Goal: Task Accomplishment & Management: Complete application form

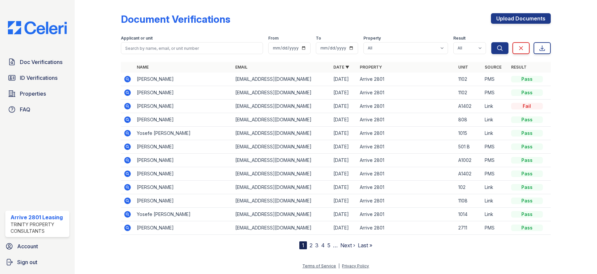
click at [127, 133] on icon at bounding box center [127, 133] width 2 height 2
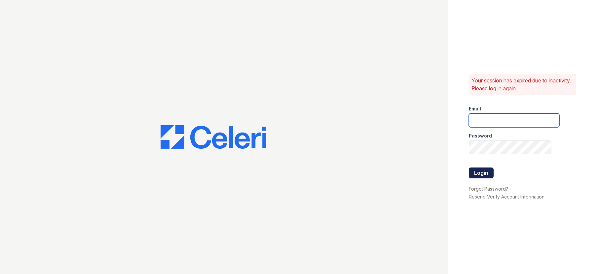
type input "[EMAIL_ADDRESS][DOMAIN_NAME]"
click at [484, 175] on button "Login" at bounding box center [481, 173] width 25 height 11
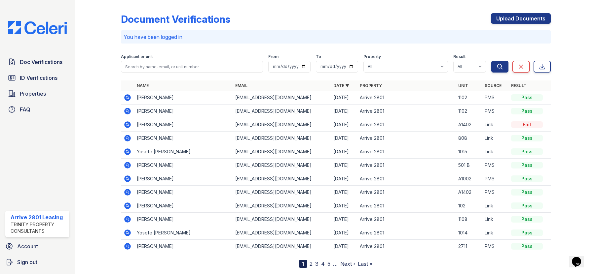
click at [124, 149] on icon at bounding box center [128, 152] width 8 height 8
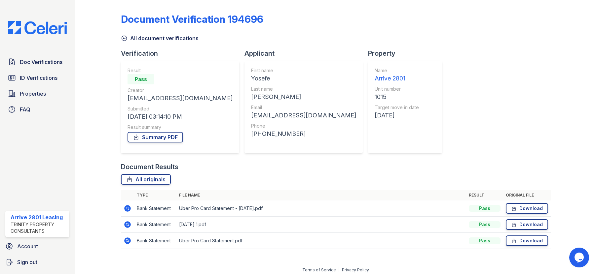
drag, startPoint x: 154, startPoint y: 202, endPoint x: 192, endPoint y: 176, distance: 46.6
click at [192, 176] on div "Document Verification 194696 All document verifications Verification Result Pas…" at bounding box center [335, 133] width 501 height 267
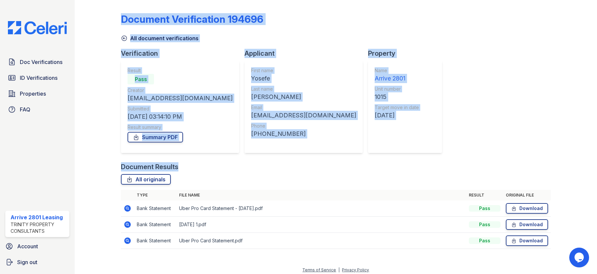
click at [99, 89] on div at bounding box center [103, 129] width 36 height 253
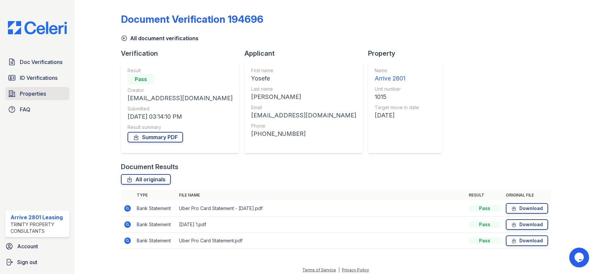
click at [37, 88] on link "Properties" at bounding box center [37, 93] width 64 height 13
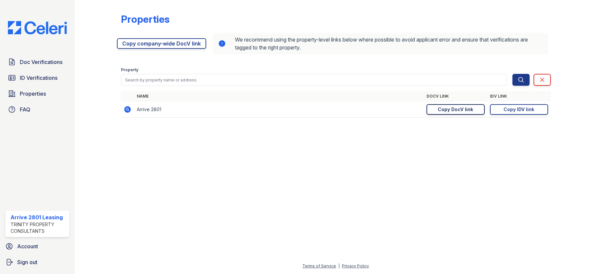
click at [448, 109] on div "Copy DocV link" at bounding box center [455, 109] width 35 height 7
click at [37, 79] on span "ID Verifications" at bounding box center [39, 78] width 38 height 8
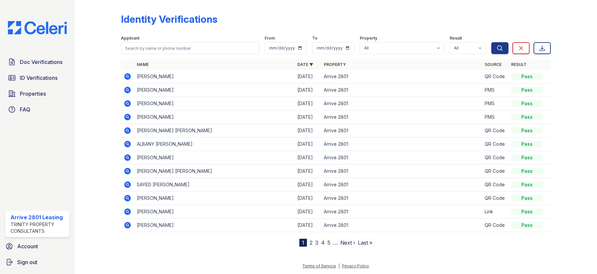
click at [313, 245] on nav "1 2 3 4 5 … Next › Last »" at bounding box center [335, 243] width 73 height 8
click at [310, 242] on link "2" at bounding box center [310, 243] width 3 height 7
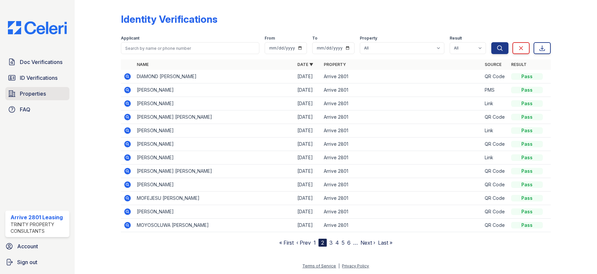
click at [36, 96] on span "Properties" at bounding box center [33, 94] width 26 height 8
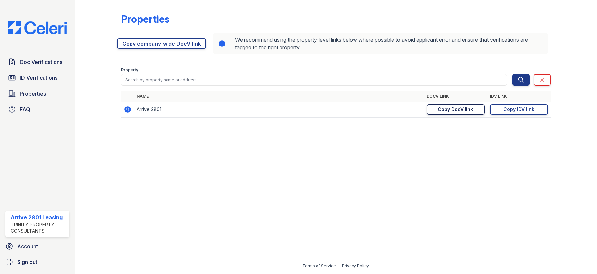
click at [455, 110] on div "Copy DocV link" at bounding box center [455, 109] width 35 height 7
click at [527, 113] on div "Copy IDV link" at bounding box center [518, 109] width 31 height 7
click at [31, 62] on span "Doc Verifications" at bounding box center [41, 62] width 43 height 8
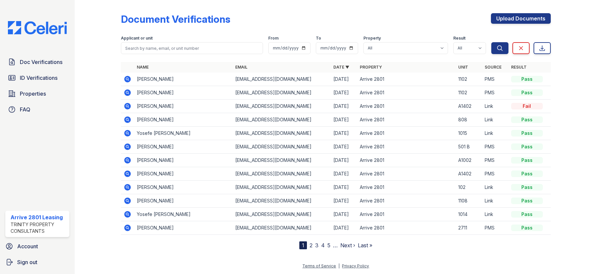
click at [129, 94] on icon at bounding box center [128, 93] width 8 height 8
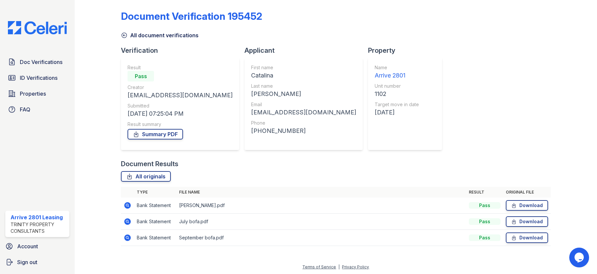
scroll to position [4, 0]
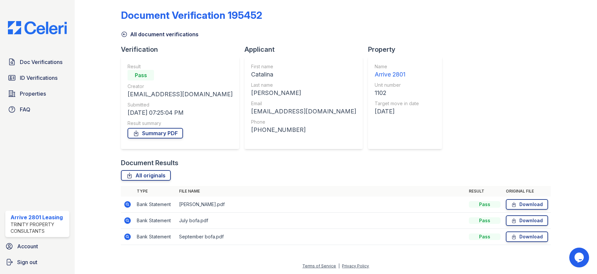
click at [128, 236] on icon at bounding box center [128, 237] width 7 height 7
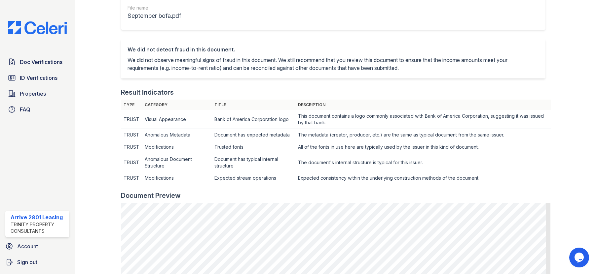
scroll to position [33, 0]
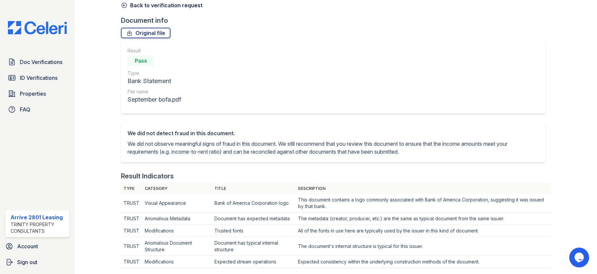
click at [144, 4] on link "Back to verification request" at bounding box center [162, 5] width 82 height 8
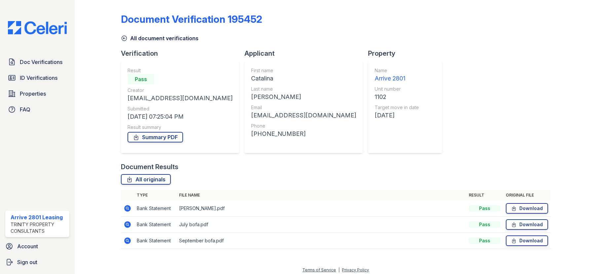
click at [126, 207] on icon at bounding box center [128, 208] width 7 height 7
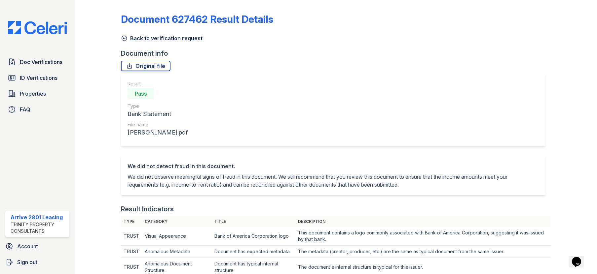
click at [121, 35] on icon at bounding box center [124, 38] width 7 height 7
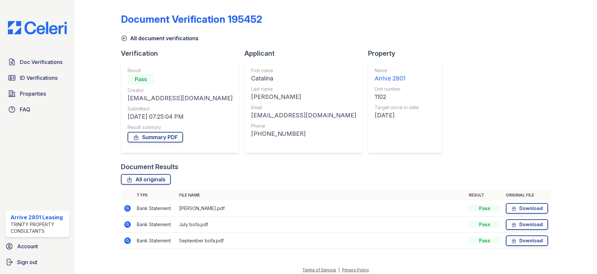
click at [125, 242] on icon at bounding box center [128, 241] width 7 height 7
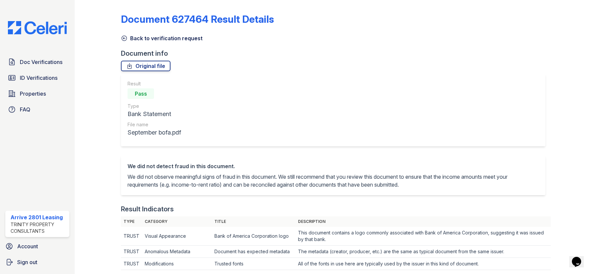
click at [122, 37] on icon at bounding box center [124, 38] width 7 height 7
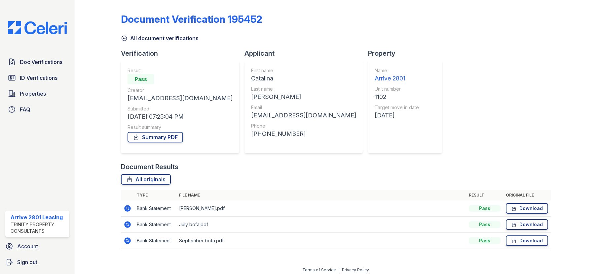
click at [126, 223] on icon at bounding box center [128, 225] width 7 height 7
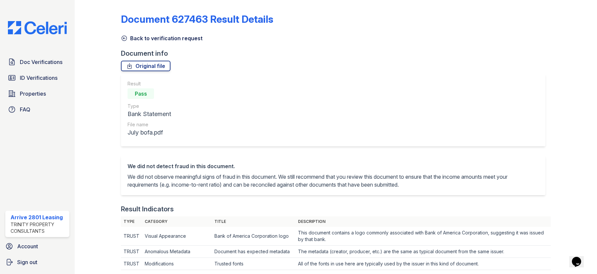
click at [129, 39] on link "Back to verification request" at bounding box center [162, 38] width 82 height 8
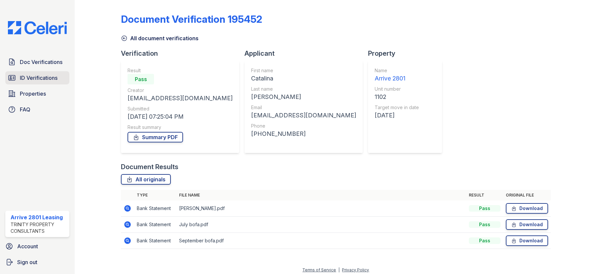
click at [37, 78] on span "ID Verifications" at bounding box center [39, 78] width 38 height 8
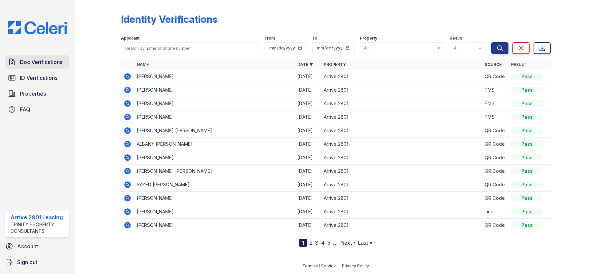
click at [41, 64] on span "Doc Verifications" at bounding box center [41, 62] width 43 height 8
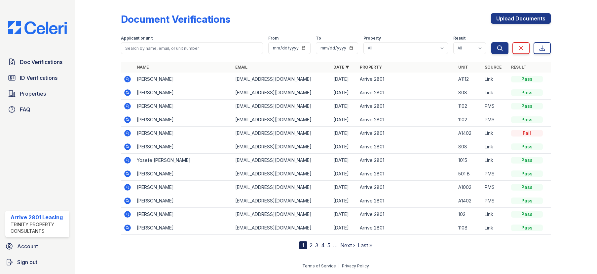
click at [126, 107] on icon at bounding box center [128, 106] width 7 height 7
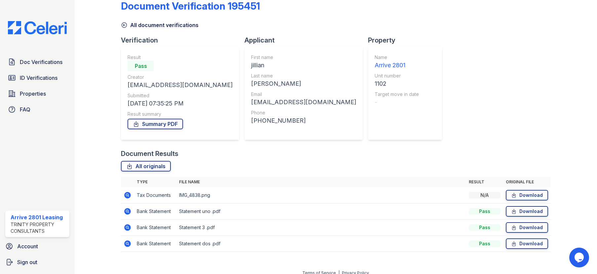
scroll to position [20, 0]
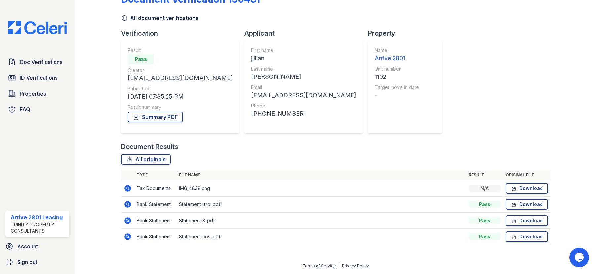
click at [128, 203] on icon at bounding box center [128, 204] width 7 height 7
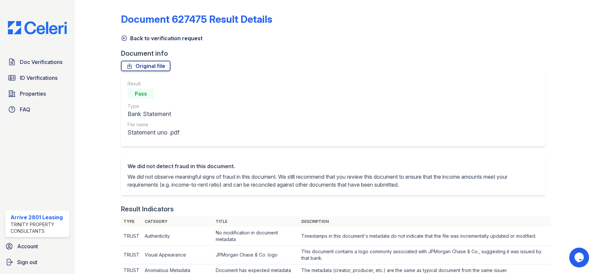
click at [149, 38] on link "Back to verification request" at bounding box center [162, 38] width 82 height 8
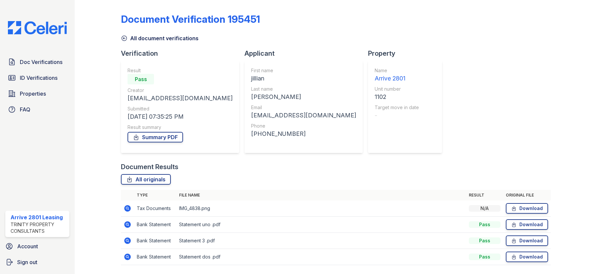
click at [128, 256] on icon at bounding box center [128, 257] width 7 height 7
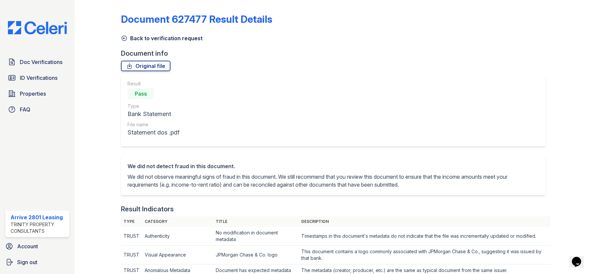
click at [166, 39] on link "Back to verification request" at bounding box center [162, 38] width 82 height 8
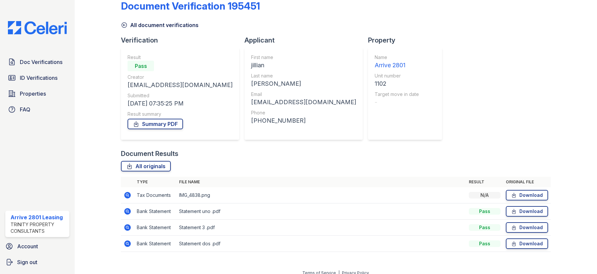
scroll to position [20, 0]
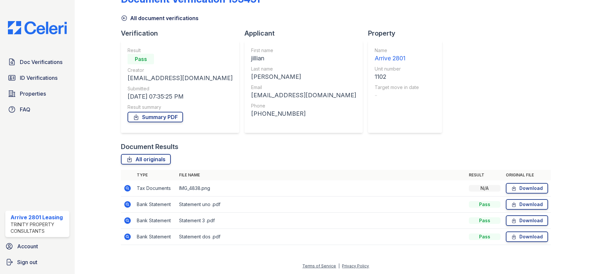
click at [125, 222] on icon at bounding box center [128, 221] width 7 height 7
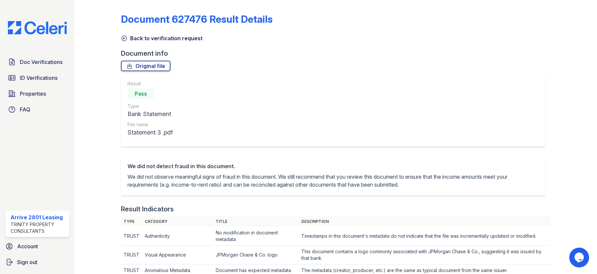
click at [154, 37] on link "Back to verification request" at bounding box center [162, 38] width 82 height 8
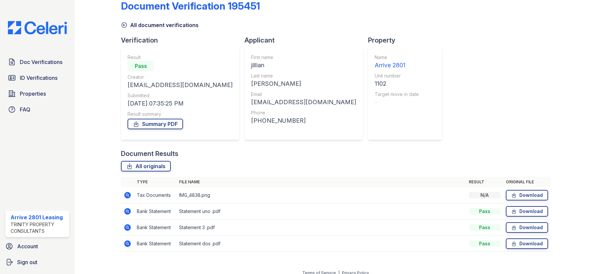
scroll to position [20, 0]
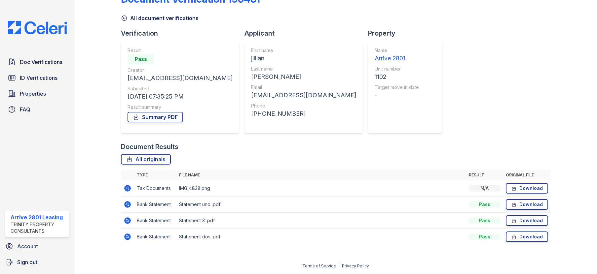
click at [126, 190] on icon at bounding box center [128, 188] width 7 height 7
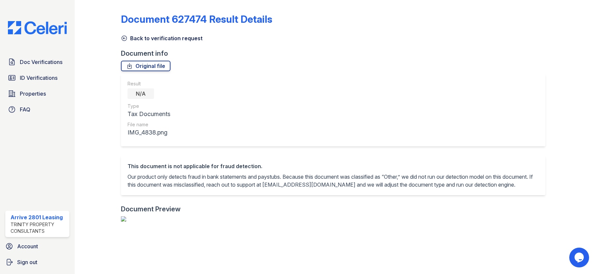
click at [172, 38] on link "Back to verification request" at bounding box center [162, 38] width 82 height 8
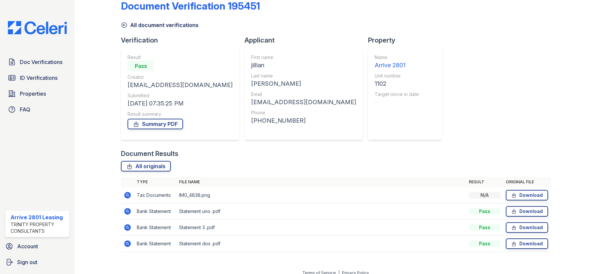
scroll to position [20, 0]
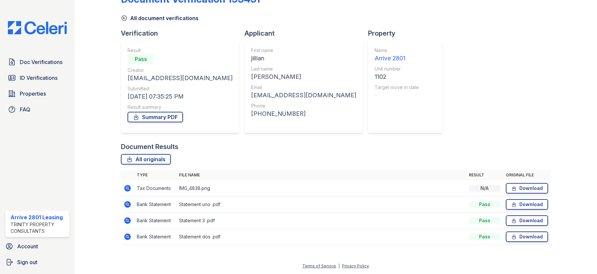
click at [125, 203] on icon at bounding box center [128, 204] width 7 height 7
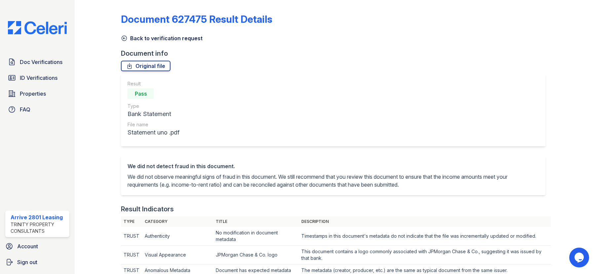
click at [148, 38] on link "Back to verification request" at bounding box center [162, 38] width 82 height 8
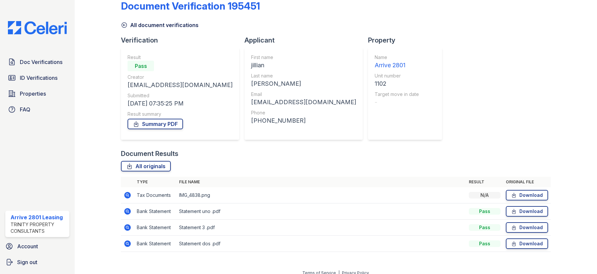
scroll to position [20, 0]
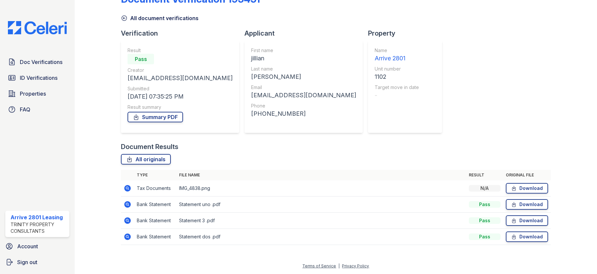
click at [127, 237] on icon at bounding box center [127, 237] width 2 height 2
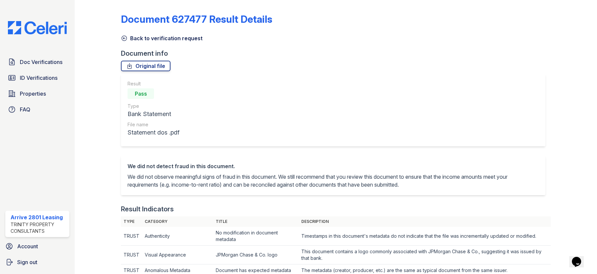
click at [141, 40] on link "Back to verification request" at bounding box center [162, 38] width 82 height 8
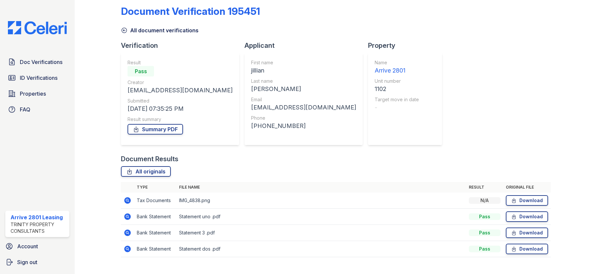
scroll to position [20, 0]
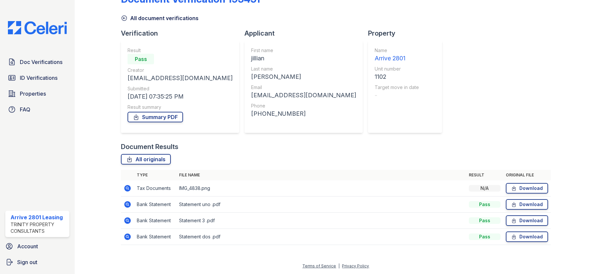
click at [120, 221] on div at bounding box center [103, 117] width 36 height 270
click at [125, 220] on icon at bounding box center [128, 221] width 7 height 7
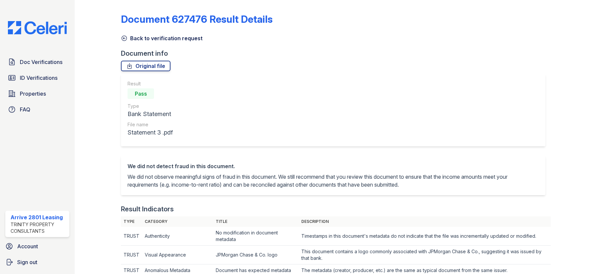
drag, startPoint x: 0, startPoint y: 0, endPoint x: 103, endPoint y: 222, distance: 244.8
click at [140, 41] on link "Back to verification request" at bounding box center [162, 38] width 82 height 8
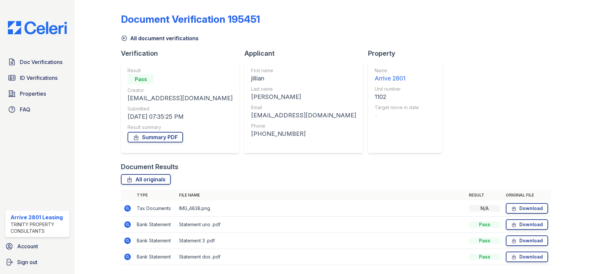
click at [137, 36] on link "All document verifications" at bounding box center [160, 38] width 78 height 8
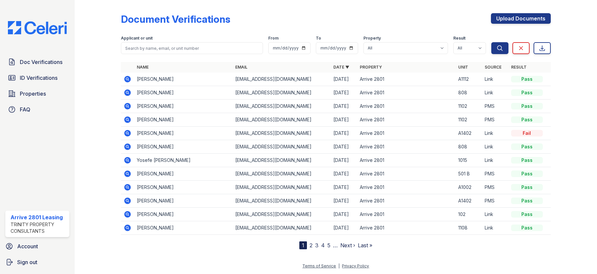
click at [129, 119] on icon at bounding box center [128, 120] width 7 height 7
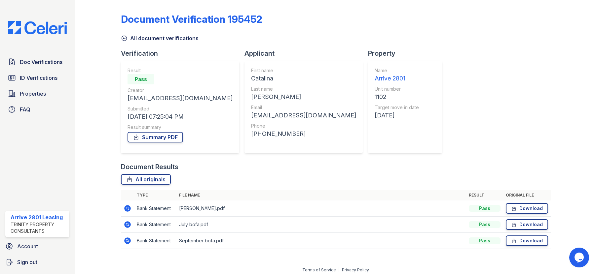
click at [125, 242] on icon at bounding box center [128, 241] width 7 height 7
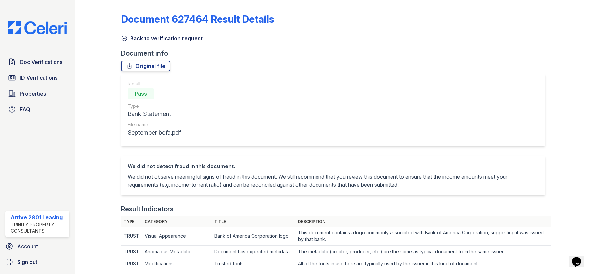
click at [133, 38] on link "Back to verification request" at bounding box center [162, 38] width 82 height 8
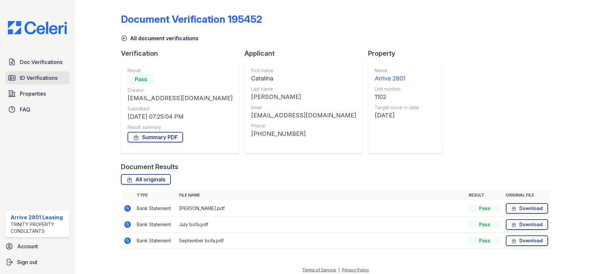
click at [31, 78] on span "ID Verifications" at bounding box center [39, 78] width 38 height 8
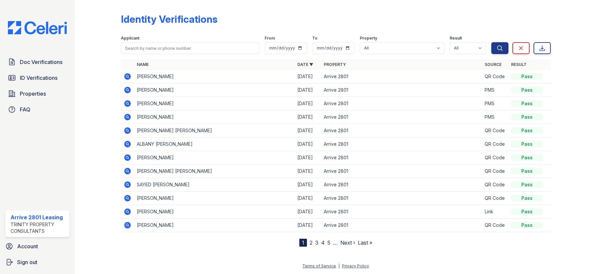
click at [311, 242] on link "2" at bounding box center [310, 243] width 3 height 7
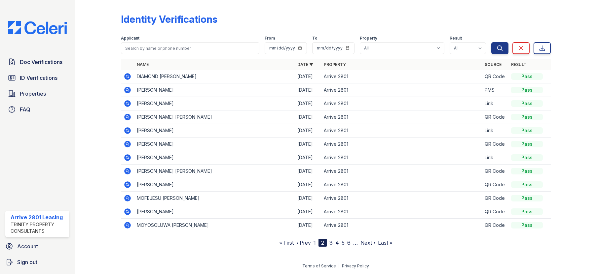
click at [330, 242] on link "3" at bounding box center [330, 243] width 3 height 7
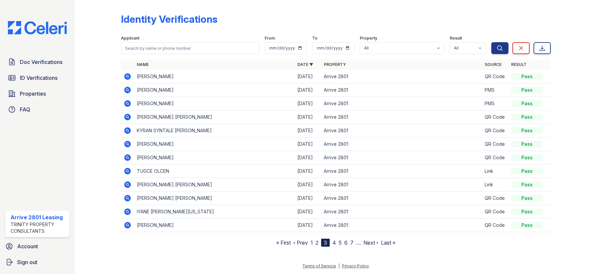
click at [317, 244] on link "2" at bounding box center [316, 243] width 3 height 7
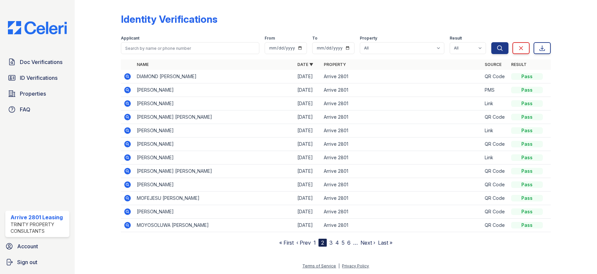
click at [313, 244] on link "1" at bounding box center [314, 243] width 2 height 7
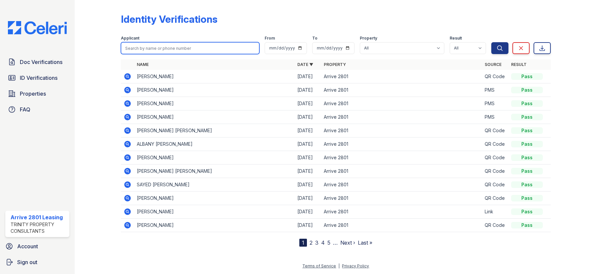
click at [156, 49] on input "search" at bounding box center [190, 48] width 138 height 12
type input "omary"
click at [491, 42] on button "Search" at bounding box center [499, 48] width 17 height 12
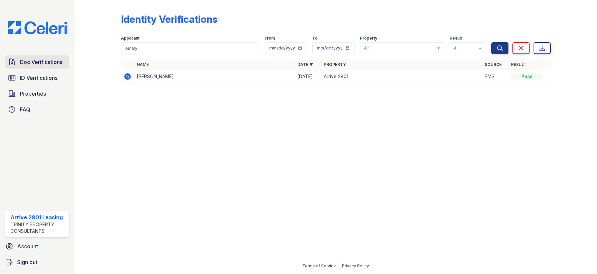
click at [44, 61] on span "Doc Verifications" at bounding box center [41, 62] width 43 height 8
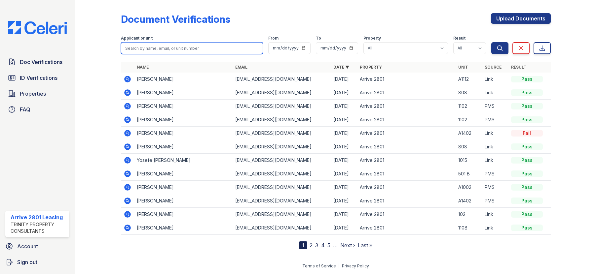
click at [167, 53] on input "search" at bounding box center [192, 48] width 142 height 12
click at [129, 147] on icon at bounding box center [128, 147] width 7 height 7
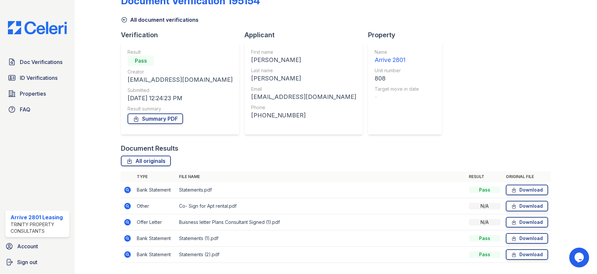
scroll to position [36, 0]
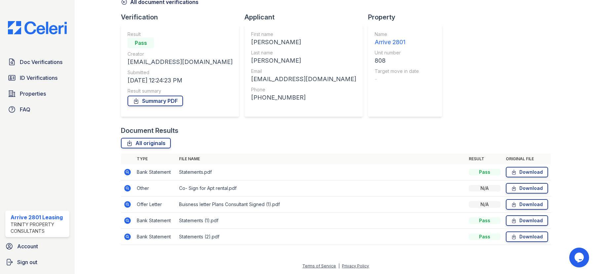
click at [128, 221] on icon at bounding box center [128, 221] width 8 height 8
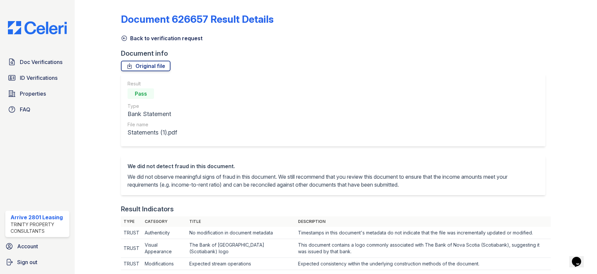
click at [143, 38] on link "Back to verification request" at bounding box center [162, 38] width 82 height 8
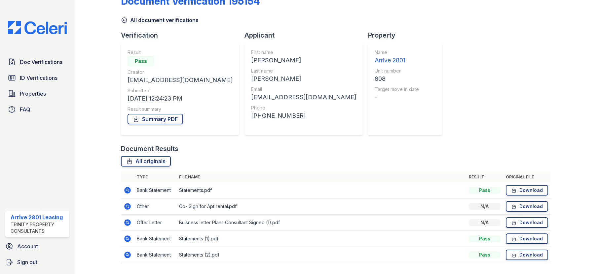
scroll to position [36, 0]
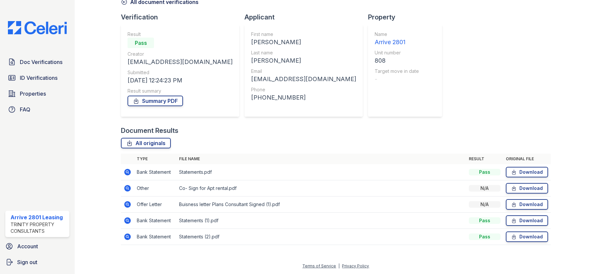
click at [128, 221] on icon at bounding box center [128, 221] width 8 height 8
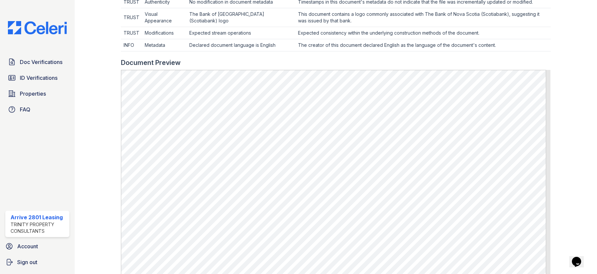
scroll to position [33, 0]
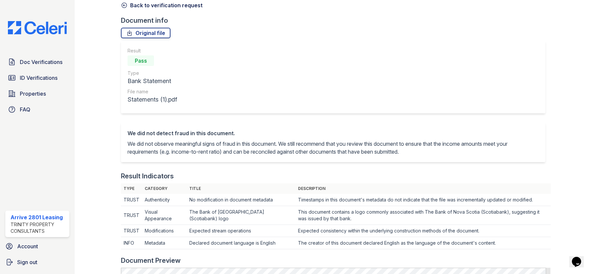
click at [134, 8] on link "Back to verification request" at bounding box center [162, 5] width 82 height 8
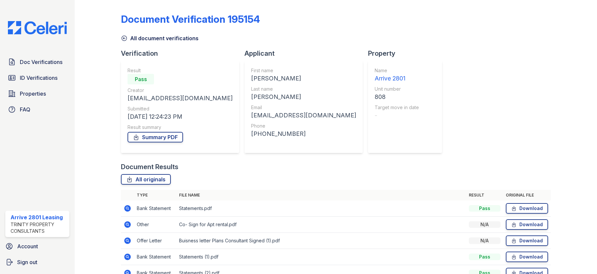
scroll to position [36, 0]
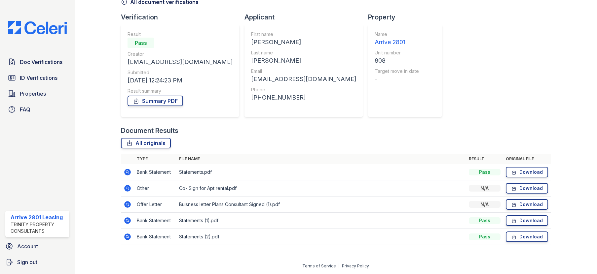
click at [128, 237] on icon at bounding box center [128, 237] width 7 height 7
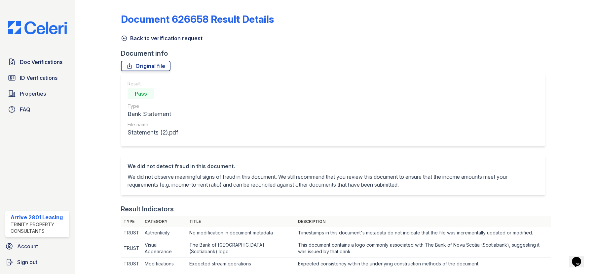
click at [139, 42] on link "Back to verification request" at bounding box center [162, 38] width 82 height 8
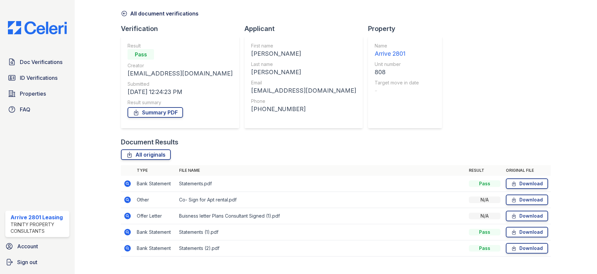
scroll to position [36, 0]
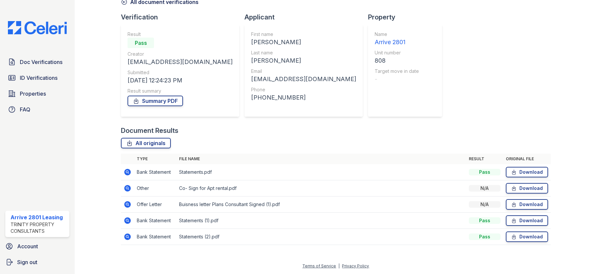
click at [125, 173] on icon at bounding box center [128, 172] width 7 height 7
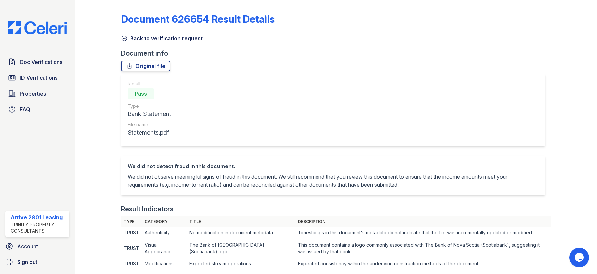
click at [153, 41] on link "Back to verification request" at bounding box center [162, 38] width 82 height 8
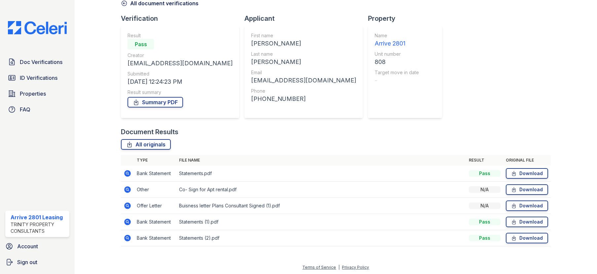
scroll to position [36, 0]
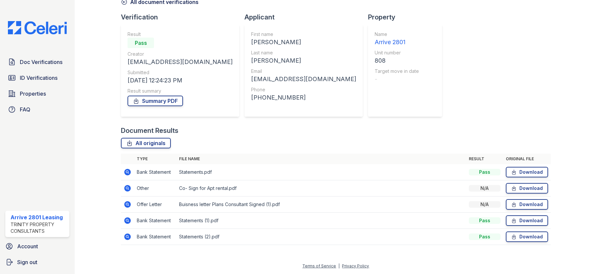
click at [126, 203] on icon at bounding box center [128, 205] width 8 height 8
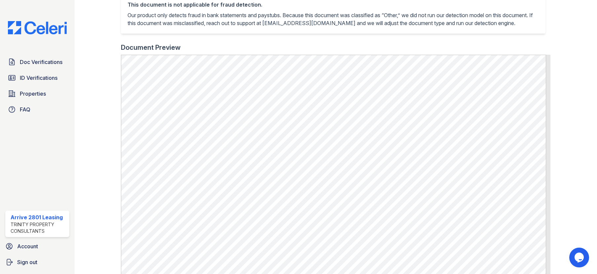
scroll to position [8, 0]
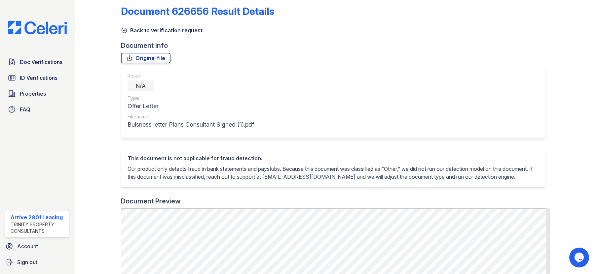
click at [142, 32] on link "Back to verification request" at bounding box center [162, 30] width 82 height 8
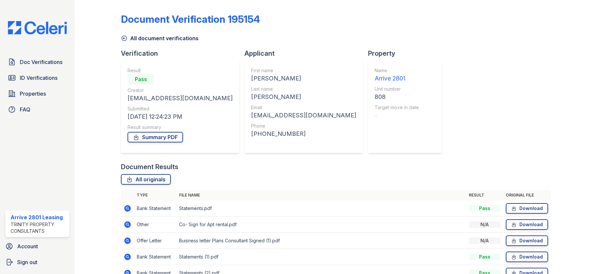
click at [128, 224] on icon at bounding box center [128, 225] width 8 height 8
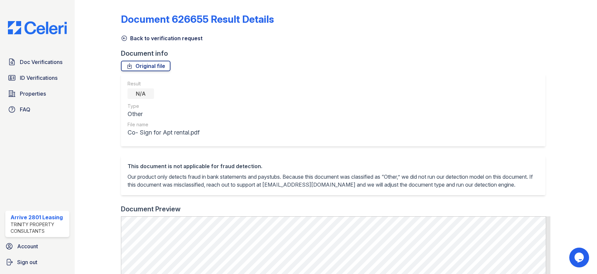
click at [139, 36] on link "Back to verification request" at bounding box center [162, 38] width 82 height 8
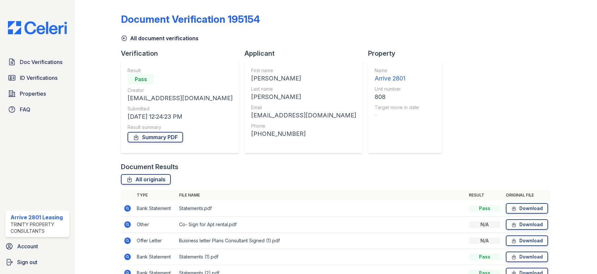
click at [150, 39] on link "All document verifications" at bounding box center [160, 38] width 78 height 8
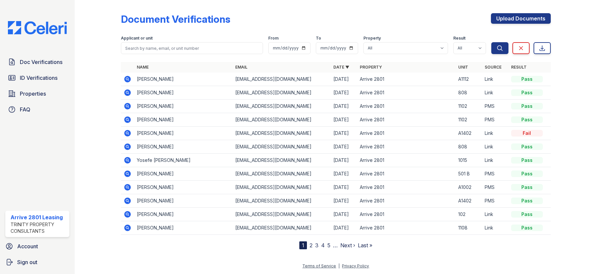
click at [127, 92] on icon at bounding box center [127, 92] width 2 height 2
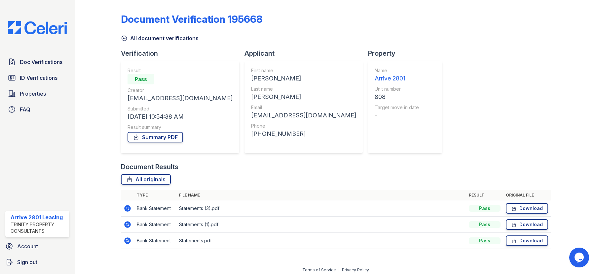
click at [126, 241] on icon at bounding box center [128, 241] width 7 height 7
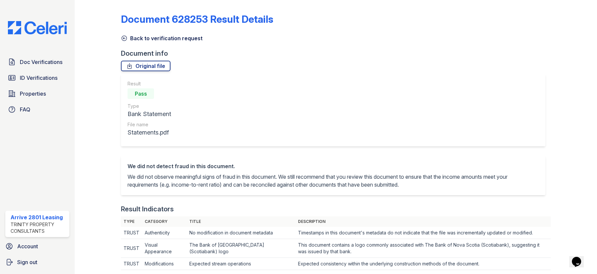
click at [124, 38] on icon at bounding box center [124, 38] width 5 height 5
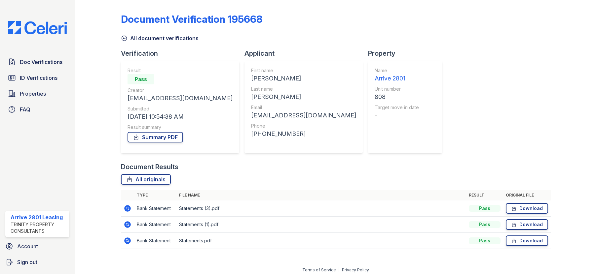
click at [127, 225] on icon at bounding box center [127, 225] width 2 height 2
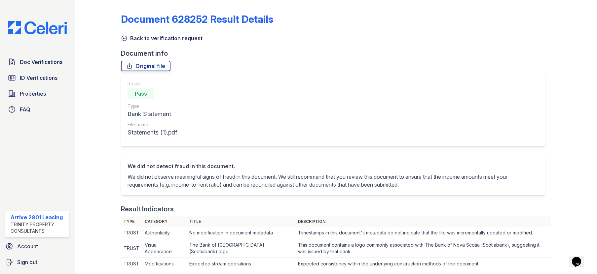
click at [124, 39] on icon at bounding box center [124, 38] width 7 height 7
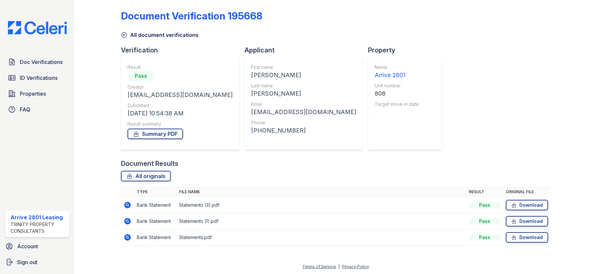
scroll to position [4, 0]
click at [127, 202] on icon at bounding box center [128, 204] width 7 height 7
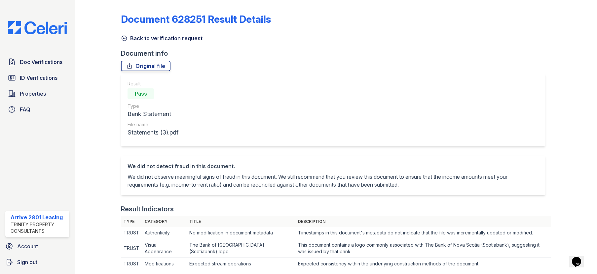
click at [140, 41] on link "Back to verification request" at bounding box center [162, 38] width 82 height 8
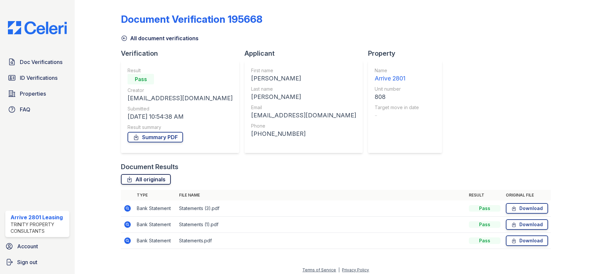
click at [147, 180] on link "All originals" at bounding box center [146, 179] width 50 height 11
drag, startPoint x: 515, startPoint y: 210, endPoint x: 517, endPoint y: 217, distance: 7.7
click at [515, 210] on link "Download" at bounding box center [527, 208] width 42 height 11
click at [519, 227] on link "Download" at bounding box center [527, 225] width 42 height 11
click at [520, 239] on link "Download" at bounding box center [527, 241] width 42 height 11
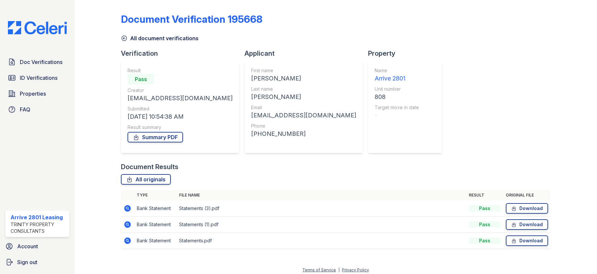
click at [125, 38] on icon at bounding box center [124, 38] width 7 height 7
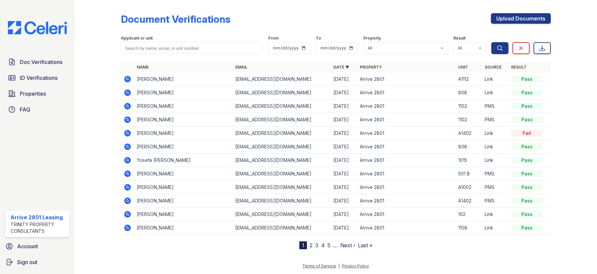
click at [115, 159] on div at bounding box center [103, 126] width 36 height 247
click at [128, 162] on icon at bounding box center [128, 160] width 7 height 7
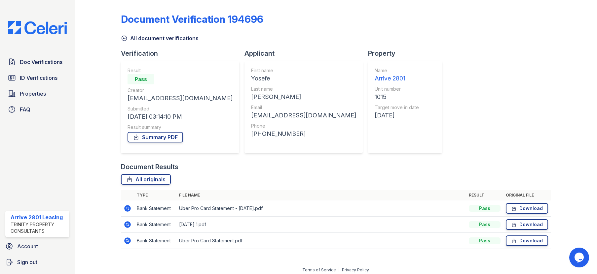
click at [126, 225] on icon at bounding box center [127, 225] width 2 height 2
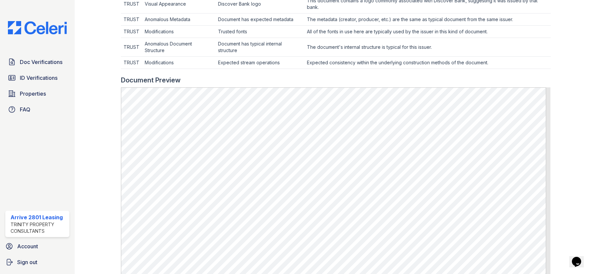
scroll to position [297, 0]
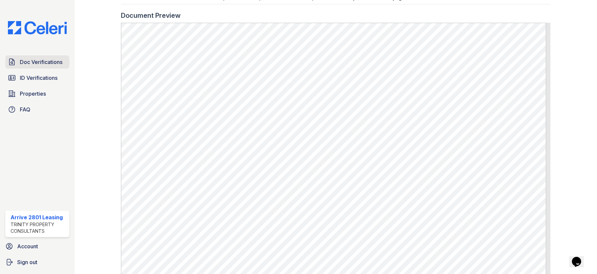
click at [44, 67] on link "Doc Verifications" at bounding box center [37, 61] width 64 height 13
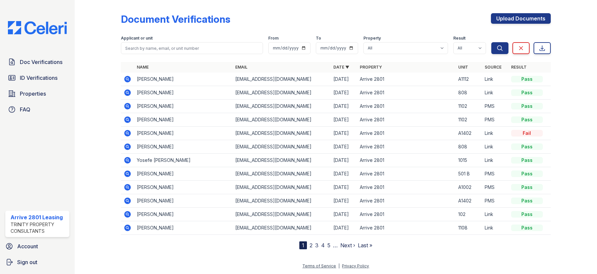
click at [127, 162] on icon at bounding box center [128, 160] width 7 height 7
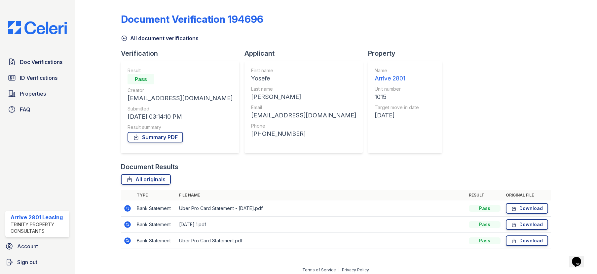
click at [169, 35] on link "All document verifications" at bounding box center [160, 38] width 78 height 8
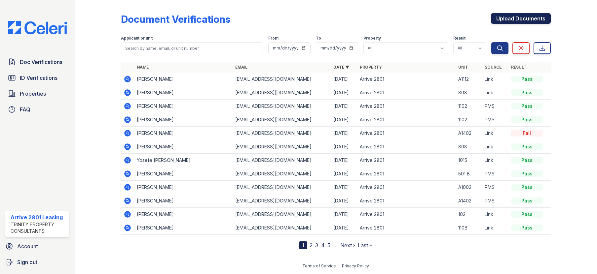
click at [521, 20] on link "Upload Documents" at bounding box center [521, 18] width 60 height 11
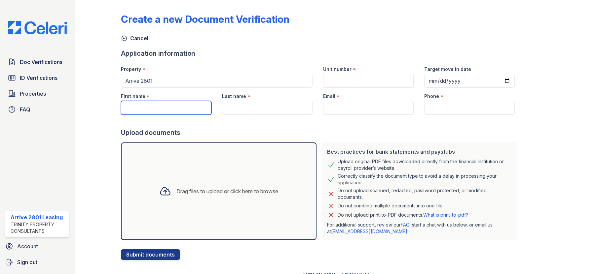
click at [152, 107] on input "First name" at bounding box center [166, 108] width 90 height 14
type input "Yosefe"
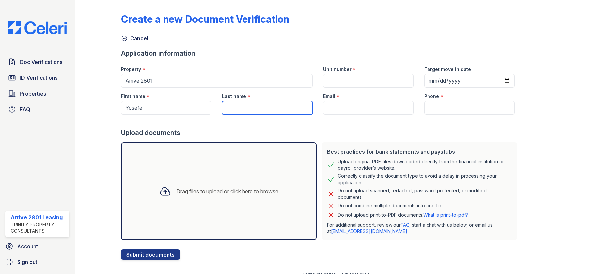
click at [226, 111] on input "Last name" at bounding box center [267, 108] width 90 height 14
type input "Getachew"
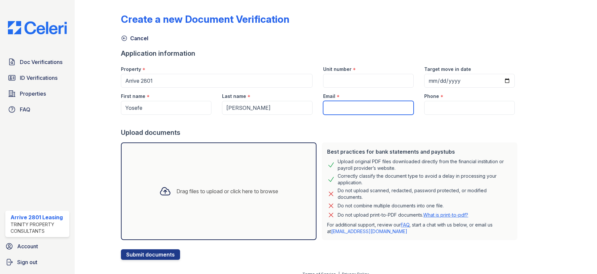
paste input "[EMAIL_ADDRESS][DOMAIN_NAME]"
type input "[EMAIL_ADDRESS][DOMAIN_NAME]"
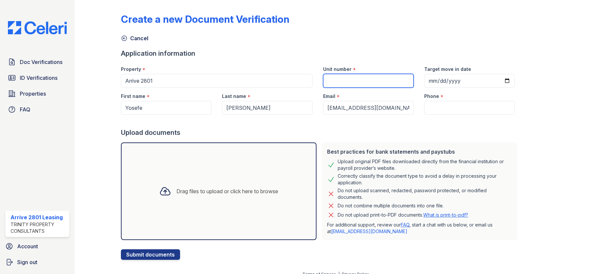
click at [338, 84] on input "Unit number" at bounding box center [368, 81] width 90 height 14
type input "1015"
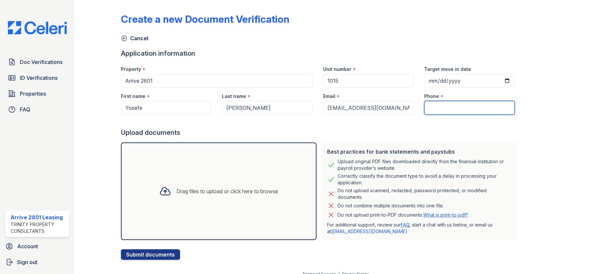
click at [461, 110] on input "Phone" at bounding box center [469, 108] width 90 height 14
paste input "+15714452732"
click at [427, 109] on input "+15714452732" at bounding box center [469, 108] width 90 height 14
type input "5714452732"
click at [176, 214] on div "Drag files to upload or click here to browse" at bounding box center [219, 192] width 196 height 98
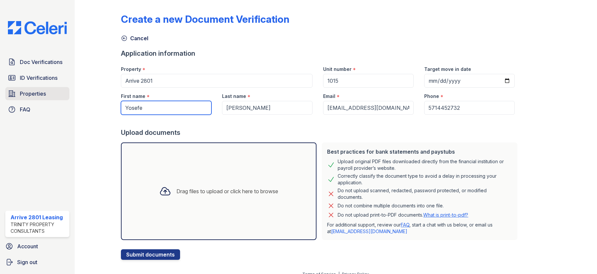
drag, startPoint x: 153, startPoint y: 111, endPoint x: 68, endPoint y: 99, distance: 86.4
click at [42, 99] on div "Doc Verifications ID Verifications Properties FAQ Arrive 2801 Leasing Trinity P…" at bounding box center [298, 137] width 597 height 274
type input "Yamrot"
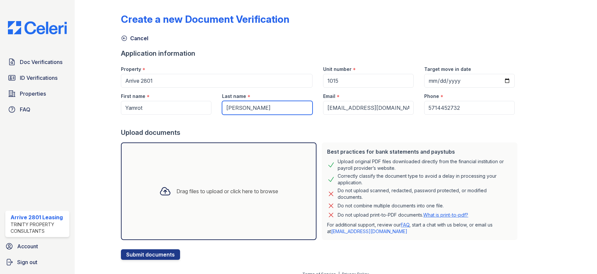
type input "[PERSON_NAME]"
click at [167, 206] on div "Drag files to upload or click here to browse" at bounding box center [219, 192] width 196 height 98
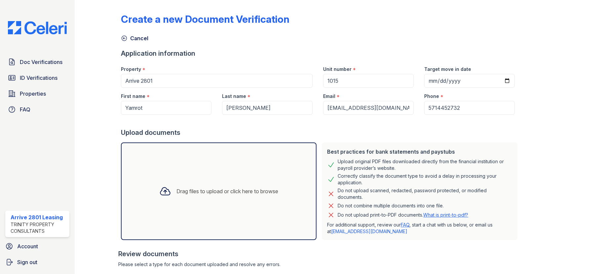
click at [202, 183] on div "Drag files to upload or click here to browse" at bounding box center [218, 191] width 129 height 22
click at [223, 183] on div "Drag files to upload or click here to browse" at bounding box center [218, 191] width 129 height 22
click at [227, 191] on div "Drag files to upload or click here to browse" at bounding box center [227, 192] width 102 height 8
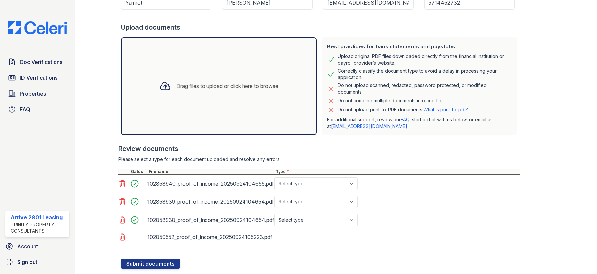
scroll to position [123, 0]
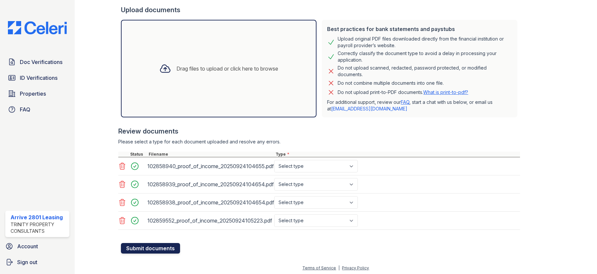
click at [164, 246] on button "Submit documents" at bounding box center [150, 248] width 59 height 11
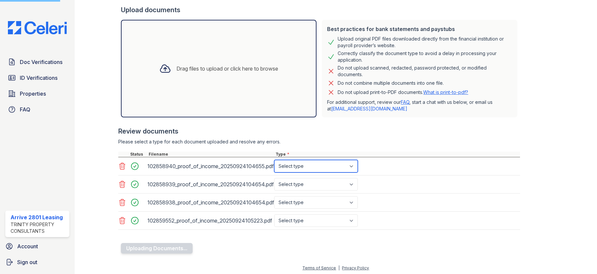
click at [295, 169] on select "Select type Paystub Bank Statement Offer Letter Tax Documents Benefit Award Let…" at bounding box center [316, 166] width 84 height 13
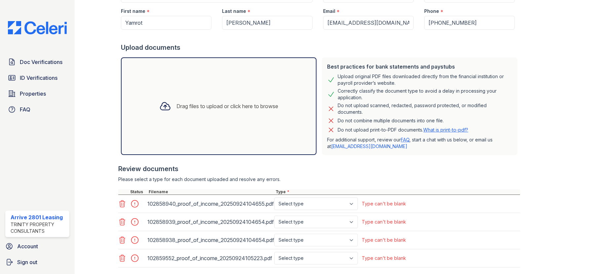
scroll to position [143, 0]
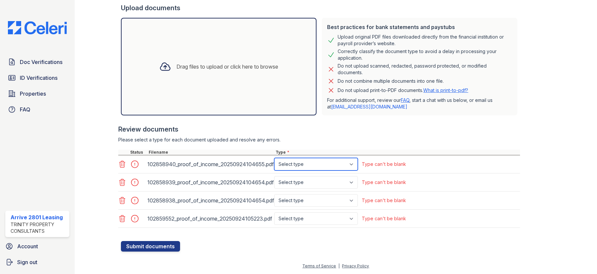
click at [316, 163] on select "Select type Paystub Bank Statement Offer Letter Tax Documents Benefit Award Let…" at bounding box center [316, 164] width 84 height 13
click at [325, 169] on select "Select type Paystub Bank Statement Offer Letter Tax Documents Benefit Award Let…" at bounding box center [316, 164] width 84 height 13
select select "paystub"
click at [274, 158] on select "Select type Paystub Bank Statement Offer Letter Tax Documents Benefit Award Let…" at bounding box center [316, 164] width 84 height 13
click at [323, 182] on select "Select type Paystub Bank Statement Offer Letter Tax Documents Benefit Award Let…" at bounding box center [316, 182] width 84 height 13
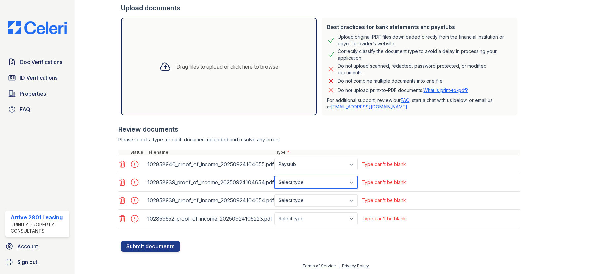
select select "paystub"
click at [274, 176] on select "Select type Paystub Bank Statement Offer Letter Tax Documents Benefit Award Let…" at bounding box center [316, 182] width 84 height 13
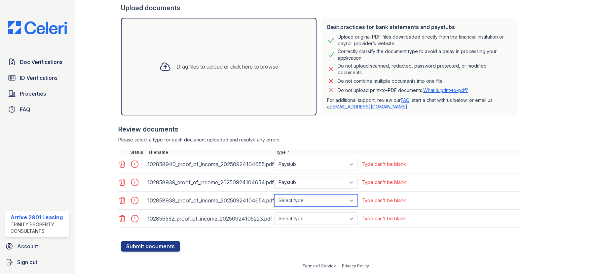
click at [320, 202] on select "Select type Paystub Bank Statement Offer Letter Tax Documents Benefit Award Let…" at bounding box center [316, 201] width 84 height 13
select select "paystub"
click at [274, 195] on select "Select type Paystub Bank Statement Offer Letter Tax Documents Benefit Award Let…" at bounding box center [316, 201] width 84 height 13
click at [318, 218] on select "Select type Paystub Bank Statement Offer Letter Tax Documents Benefit Award Let…" at bounding box center [316, 219] width 84 height 13
select select "paystub"
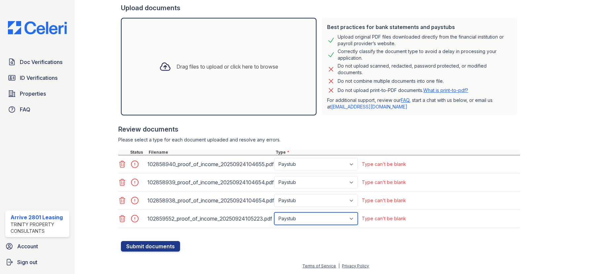
click at [274, 213] on select "Select type Paystub Bank Statement Offer Letter Tax Documents Benefit Award Let…" at bounding box center [316, 219] width 84 height 13
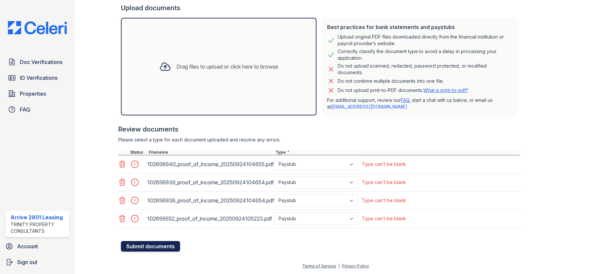
click at [147, 245] on button "Submit documents" at bounding box center [150, 246] width 59 height 11
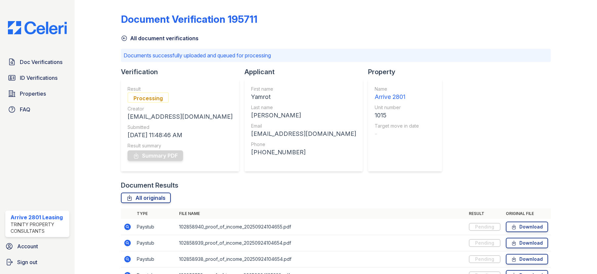
click at [125, 37] on icon at bounding box center [124, 38] width 7 height 7
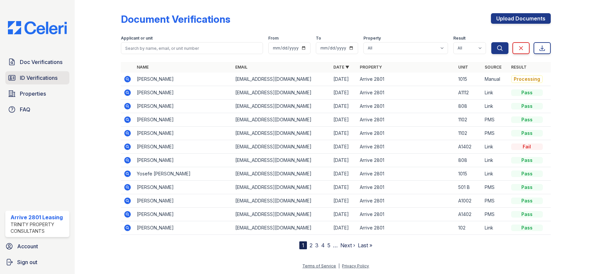
click at [30, 82] on link "ID Verifications" at bounding box center [37, 77] width 64 height 13
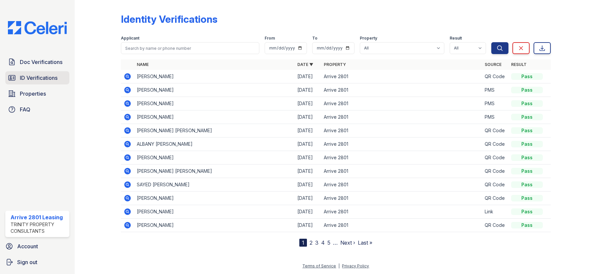
click at [59, 77] on link "ID Verifications" at bounding box center [37, 77] width 64 height 13
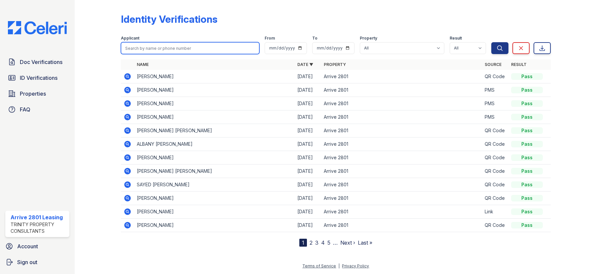
click at [200, 51] on input "search" at bounding box center [190, 48] width 138 height 12
type input "yamrot"
click at [491, 42] on button "Search" at bounding box center [499, 48] width 17 height 12
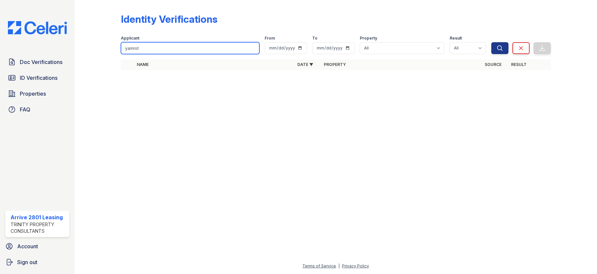
click at [215, 44] on input "yamrot" at bounding box center [190, 48] width 138 height 12
click at [216, 47] on input "yamrot" at bounding box center [190, 48] width 138 height 12
click at [230, 99] on div at bounding box center [335, 174] width 501 height 175
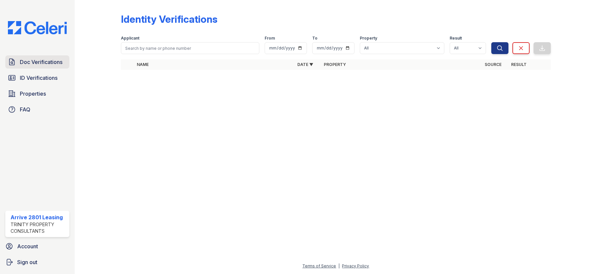
click at [48, 66] on link "Doc Verifications" at bounding box center [37, 61] width 64 height 13
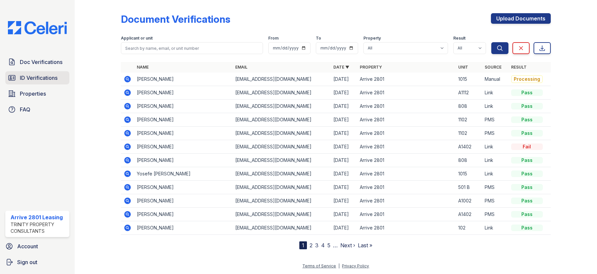
click at [22, 77] on span "ID Verifications" at bounding box center [39, 78] width 38 height 8
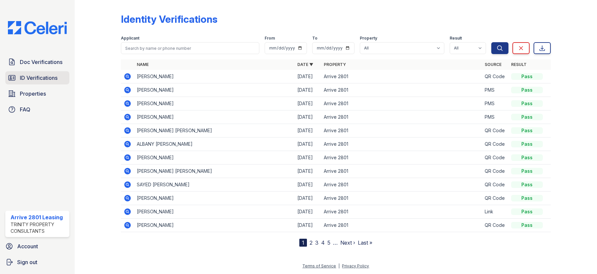
click at [23, 79] on span "ID Verifications" at bounding box center [39, 78] width 38 height 8
click at [18, 61] on link "Doc Verifications" at bounding box center [37, 61] width 64 height 13
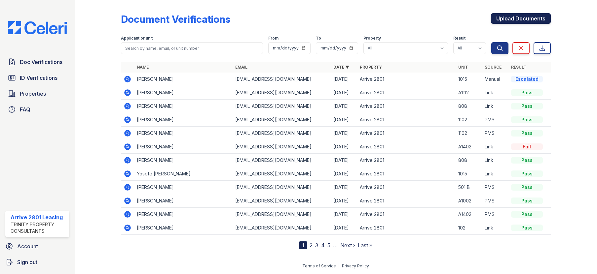
click at [527, 17] on link "Upload Documents" at bounding box center [521, 18] width 60 height 11
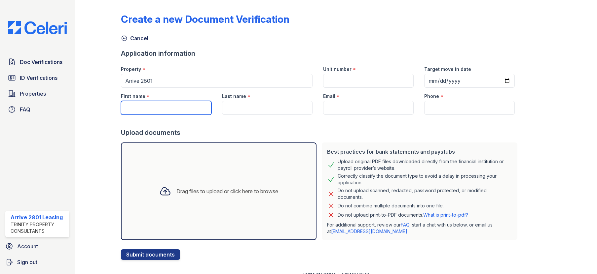
click at [162, 110] on input "First name" at bounding box center [166, 108] width 90 height 14
type input "Yamrot"
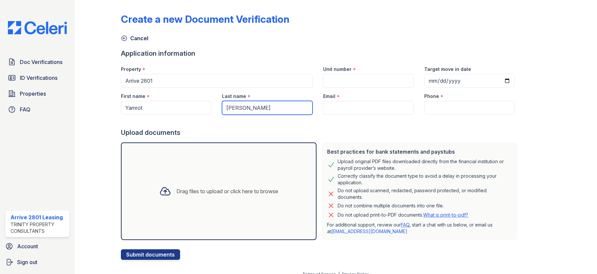
type input "[PERSON_NAME]"
drag, startPoint x: 207, startPoint y: 205, endPoint x: 189, endPoint y: 181, distance: 29.7
click at [189, 181] on div "Drag files to upload or click here to browse" at bounding box center [218, 191] width 129 height 22
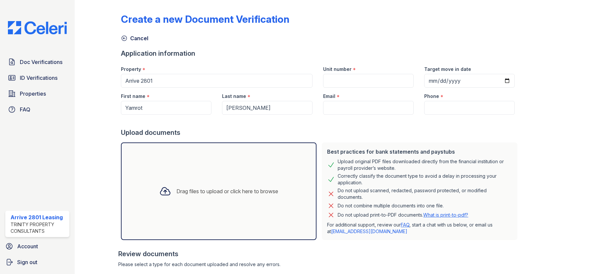
click at [200, 198] on div "Drag files to upload or click here to browse" at bounding box center [218, 191] width 129 height 22
paste input "[EMAIL_ADDRESS][DOMAIN_NAME]"
type input "[EMAIL_ADDRESS][DOMAIN_NAME]"
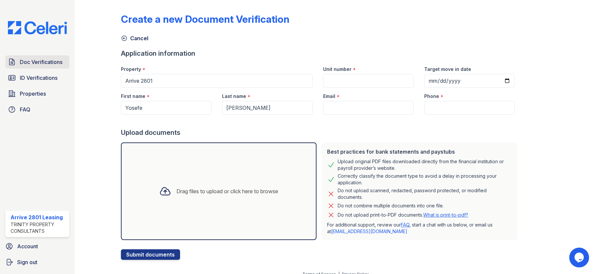
click at [37, 63] on span "Doc Verifications" at bounding box center [41, 62] width 43 height 8
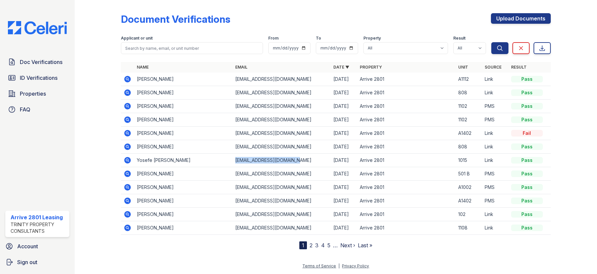
drag, startPoint x: 235, startPoint y: 162, endPoint x: 299, endPoint y: 162, distance: 63.1
click at [299, 162] on td "[EMAIL_ADDRESS][DOMAIN_NAME]" at bounding box center [282, 161] width 98 height 14
drag, startPoint x: 299, startPoint y: 162, endPoint x: 291, endPoint y: 162, distance: 8.0
copy td "[EMAIL_ADDRESS][DOMAIN_NAME]"
click at [128, 160] on icon at bounding box center [127, 160] width 2 height 2
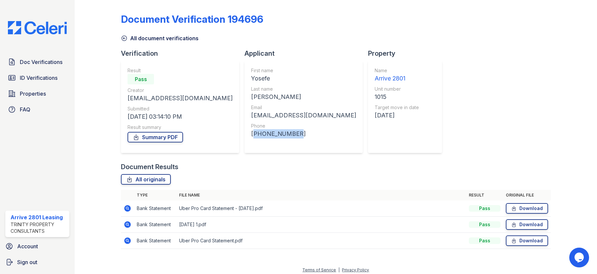
drag, startPoint x: 237, startPoint y: 134, endPoint x: 276, endPoint y: 136, distance: 39.0
click at [276, 136] on div "+15714452732" at bounding box center [303, 133] width 105 height 9
drag, startPoint x: 275, startPoint y: 136, endPoint x: 257, endPoint y: 135, distance: 18.9
copy div "+15714452732"
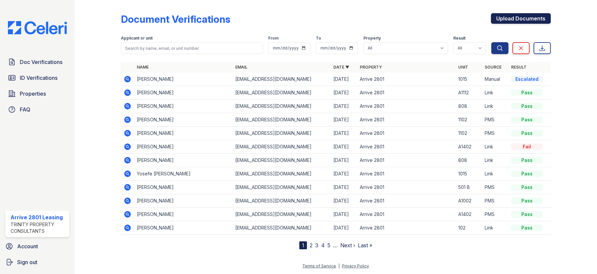
click at [529, 23] on link "Upload Documents" at bounding box center [521, 18] width 60 height 11
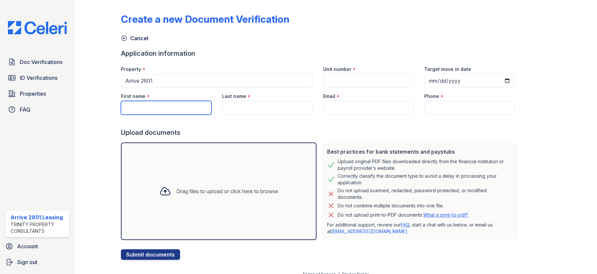
click at [155, 113] on input "First name" at bounding box center [166, 108] width 90 height 14
type input "Yamrot"
type input "[PERSON_NAME]"
type input "[EMAIL_ADDRESS][DOMAIN_NAME]"
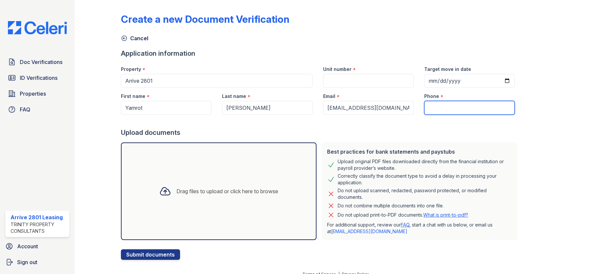
click at [440, 110] on input "Phone" at bounding box center [469, 108] width 90 height 14
paste input "[PHONE_NUMBER]"
type input "[PHONE_NUMBER]"
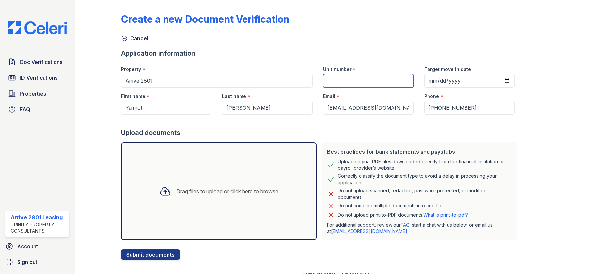
click at [344, 76] on input "Unit number" at bounding box center [368, 81] width 90 height 14
type input "1015"
click at [257, 193] on div "Drag files to upload or click here to browse" at bounding box center [227, 192] width 102 height 8
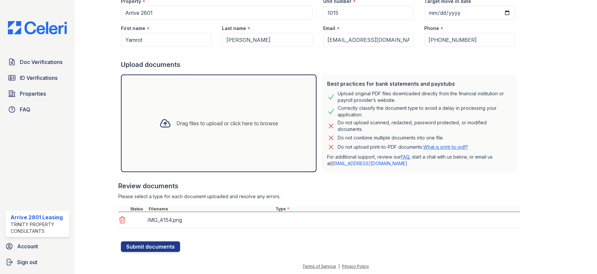
scroll to position [68, 0]
click at [215, 138] on div "Drag files to upload or click here to browse" at bounding box center [219, 123] width 196 height 98
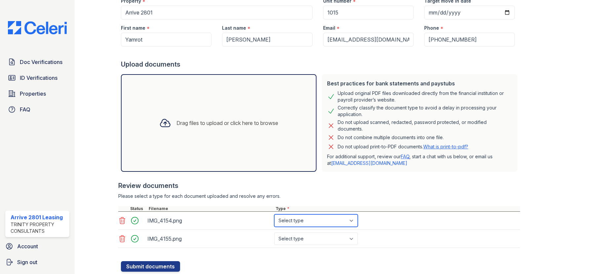
click at [309, 223] on select "Select type Paystub Bank Statement Offer Letter Tax Documents Benefit Award Let…" at bounding box center [316, 221] width 84 height 13
select select "other"
click at [274, 215] on select "Select type Paystub Bank Statement Offer Letter Tax Documents Benefit Award Let…" at bounding box center [316, 221] width 84 height 13
click at [306, 241] on select "Select type Paystub Bank Statement Offer Letter Tax Documents Benefit Award Let…" at bounding box center [316, 239] width 84 height 13
select select "other"
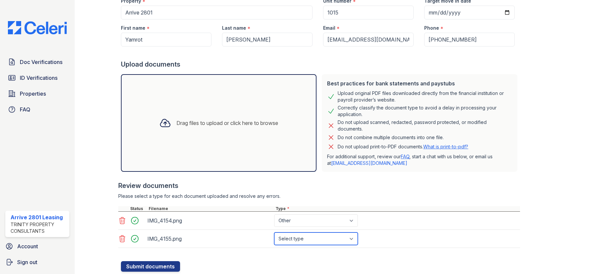
click at [274, 233] on select "Select type Paystub Bank Statement Offer Letter Tax Documents Benefit Award Let…" at bounding box center [316, 239] width 84 height 13
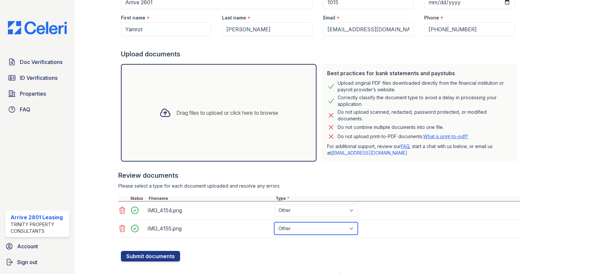
scroll to position [89, 0]
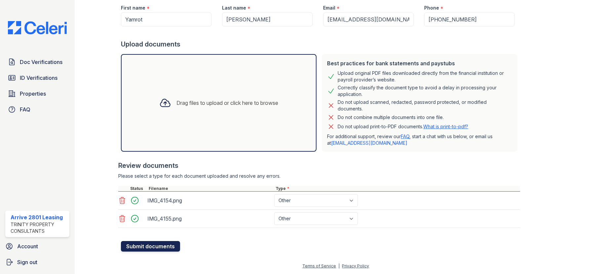
click at [153, 246] on button "Submit documents" at bounding box center [150, 246] width 59 height 11
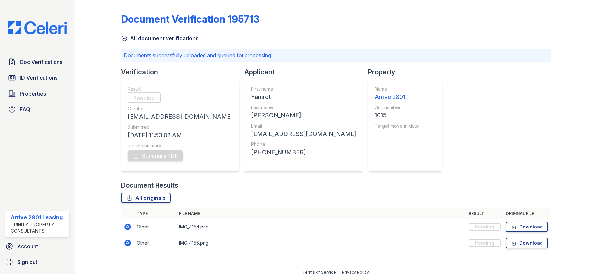
click at [154, 39] on link "All document verifications" at bounding box center [160, 38] width 78 height 8
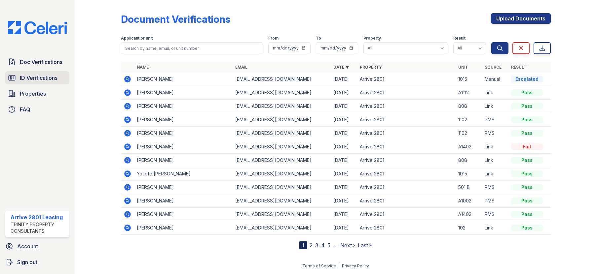
click at [19, 76] on link "ID Verifications" at bounding box center [37, 77] width 64 height 13
